Goal: Transaction & Acquisition: Purchase product/service

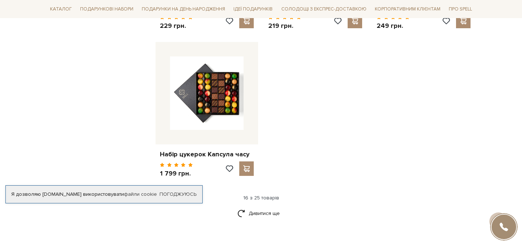
scroll to position [917, 0]
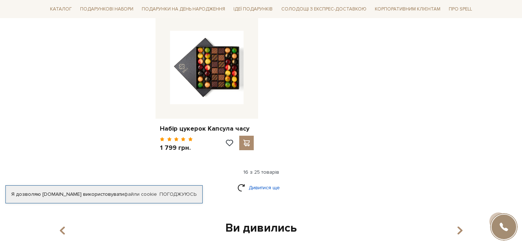
click at [262, 182] on link "Дивитися ще" at bounding box center [261, 188] width 47 height 13
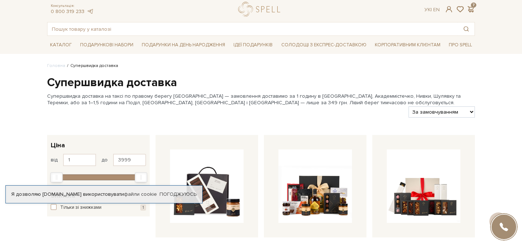
scroll to position [0, 0]
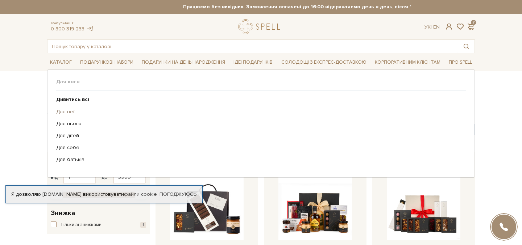
click at [68, 111] on link "Для неї" at bounding box center [258, 112] width 404 height 7
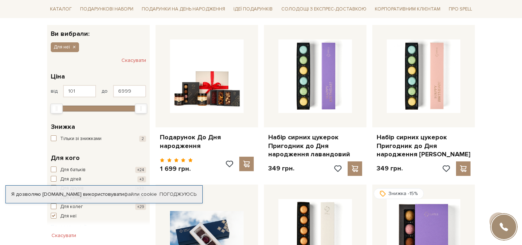
scroll to position [6, 0]
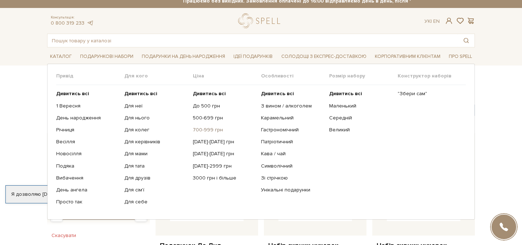
click at [203, 129] on link "700-999 грн" at bounding box center [224, 130] width 63 height 7
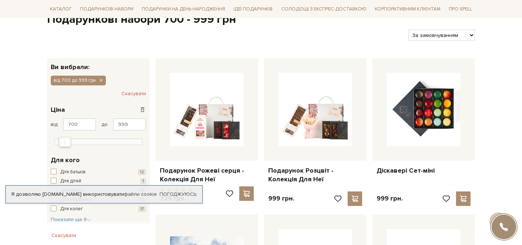
scroll to position [19, 0]
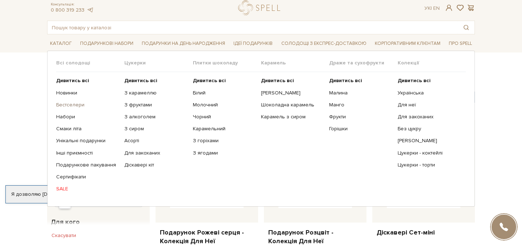
click at [70, 103] on link "Бестселери" at bounding box center [87, 105] width 63 height 7
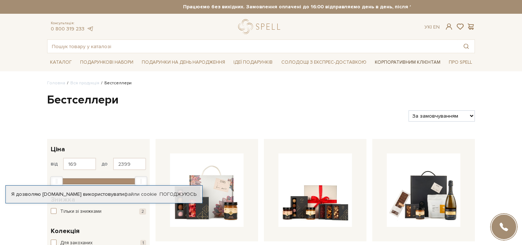
click at [397, 62] on link "Корпоративним клієнтам" at bounding box center [407, 62] width 71 height 12
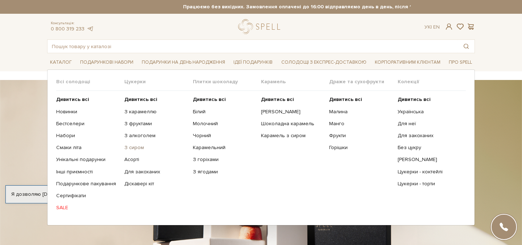
click at [133, 147] on link "З сиром" at bounding box center [155, 148] width 63 height 7
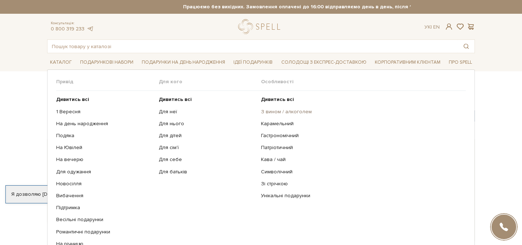
click at [273, 110] on link "З вином / алкоголем" at bounding box center [360, 112] width 199 height 7
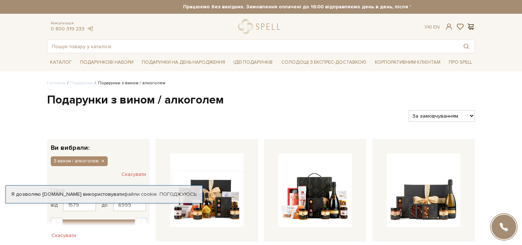
click at [470, 24] on span at bounding box center [470, 27] width 9 height 8
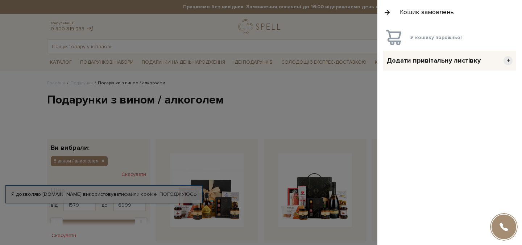
click at [428, 36] on span "У кошику порожньо!" at bounding box center [435, 37] width 51 height 7
click at [389, 13] on button "button" at bounding box center [387, 12] width 8 height 13
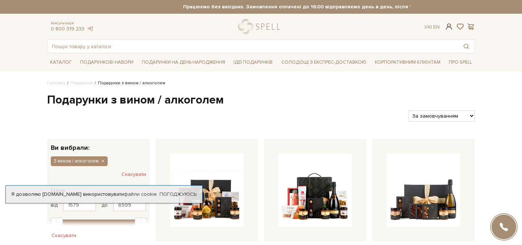
click at [453, 26] on div "Ук | En |" at bounding box center [450, 27] width 50 height 7
click at [450, 27] on span at bounding box center [449, 27] width 9 height 8
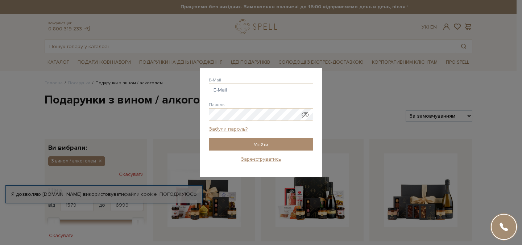
click at [261, 87] on input "E-Mail" at bounding box center [261, 90] width 104 height 13
type input "[PERSON_NAME][DOMAIN_NAME][EMAIL_ADDRESS][DOMAIN_NAME]"
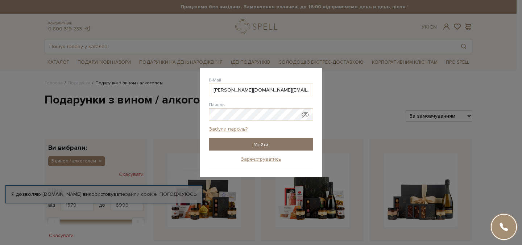
click at [267, 147] on input "Увійти" at bounding box center [261, 144] width 104 height 13
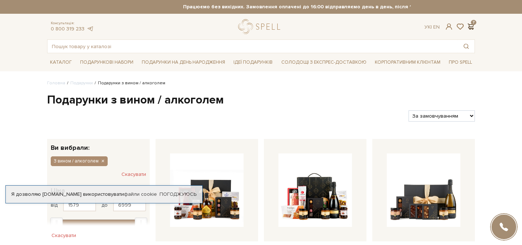
click at [469, 25] on span at bounding box center [470, 27] width 9 height 8
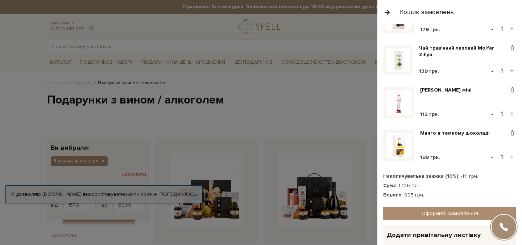
scroll to position [205, 0]
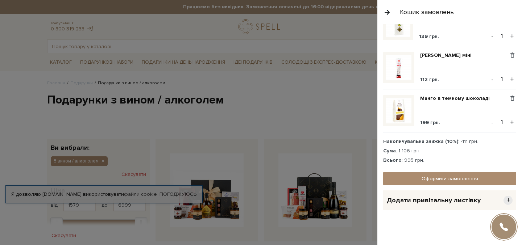
click at [305, 97] on div at bounding box center [261, 122] width 522 height 245
